Goal: Task Accomplishment & Management: Manage account settings

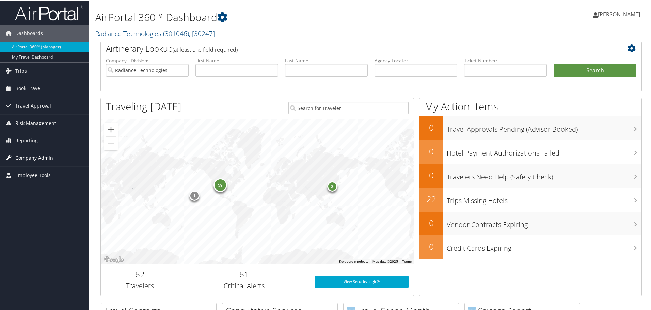
click at [32, 155] on span "Company Admin" at bounding box center [34, 157] width 38 height 17
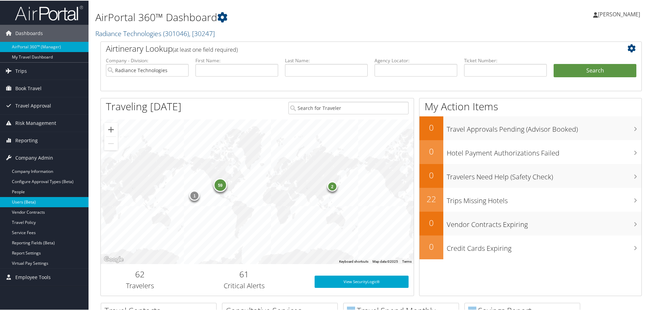
click at [19, 200] on link "Users (Beta)" at bounding box center [44, 202] width 89 height 10
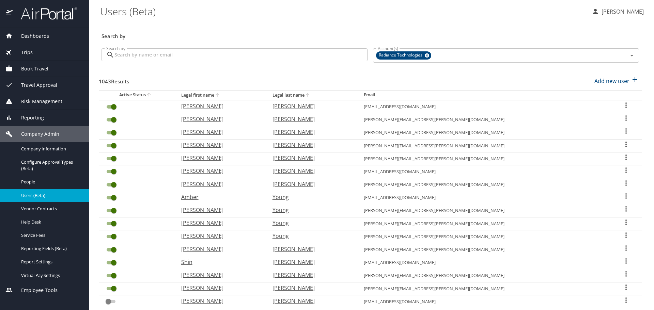
click at [183, 57] on input "Search by" at bounding box center [240, 54] width 253 height 13
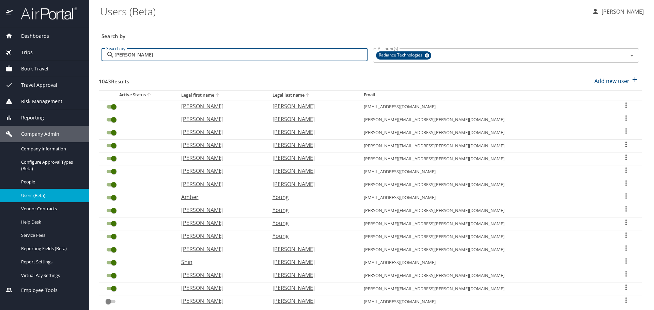
type input "[PERSON_NAME]"
checkbox input "false"
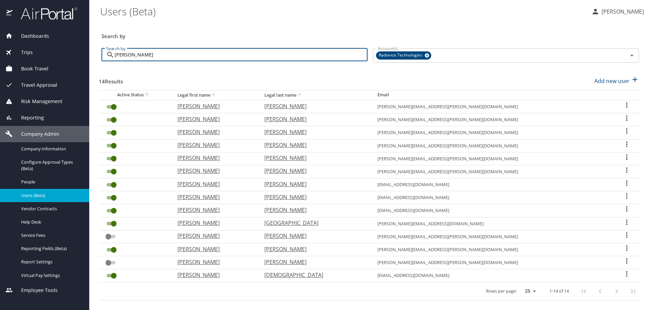
click at [159, 58] on input "eric" at bounding box center [240, 54] width 253 height 13
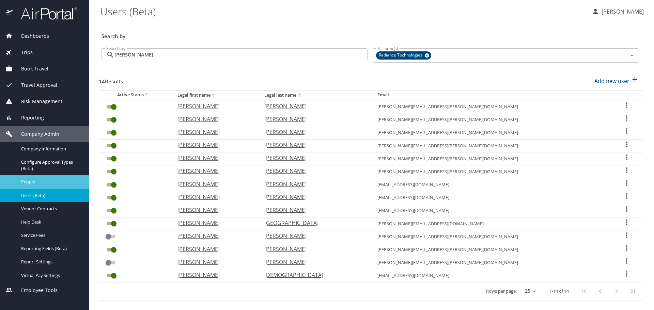
click at [29, 180] on span "People" at bounding box center [51, 182] width 60 height 6
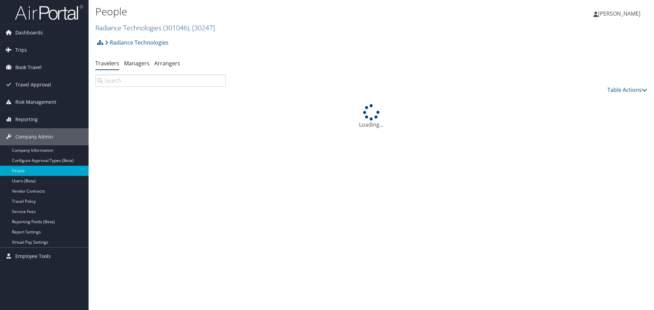
click at [142, 81] on input "search" at bounding box center [160, 81] width 130 height 12
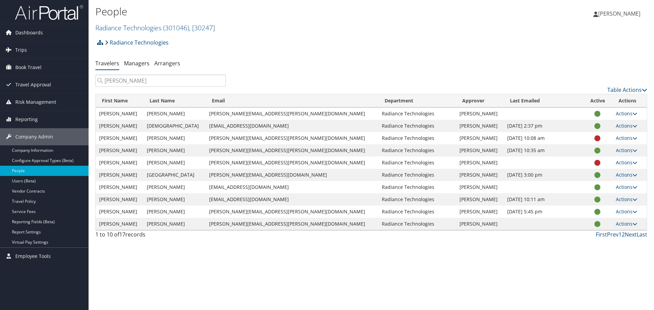
click at [114, 85] on input "[PERSON_NAME]" at bounding box center [160, 81] width 130 height 12
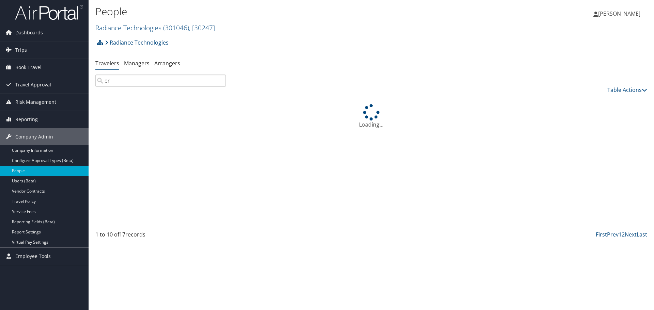
type input "e"
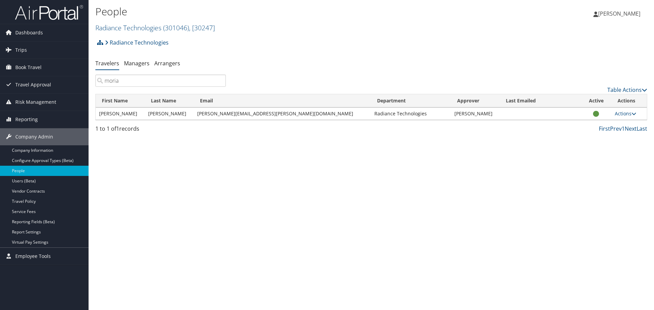
type input "moria"
click at [632, 113] on icon at bounding box center [634, 113] width 5 height 5
click at [333, 199] on div "People Radiance Technologies ( 301046 ) , [ 30247 ] Radiance Technologies, [302…" at bounding box center [372, 155] width 566 height 310
